Goal: Task Accomplishment & Management: Manage account settings

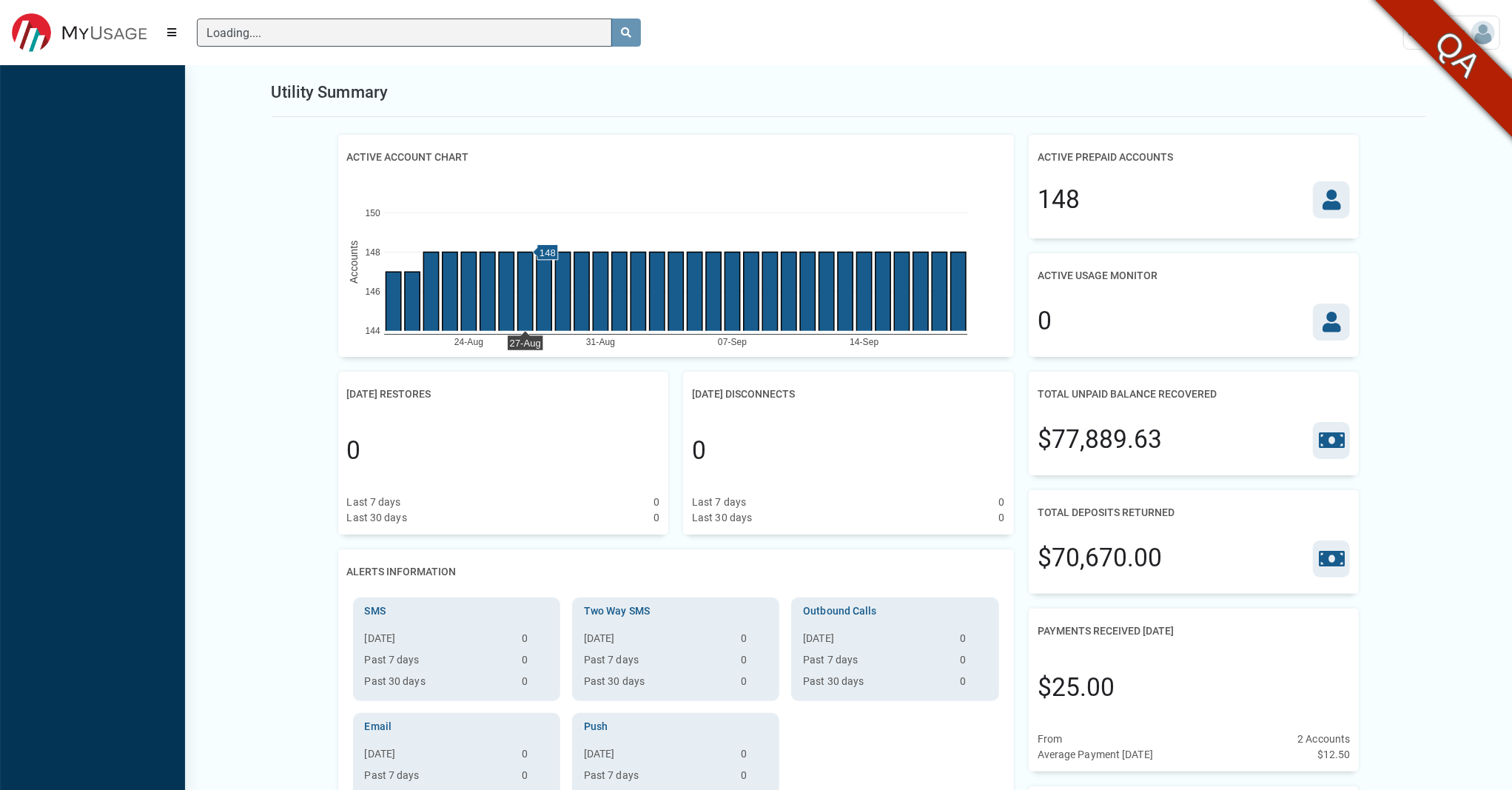
scroll to position [736, 185]
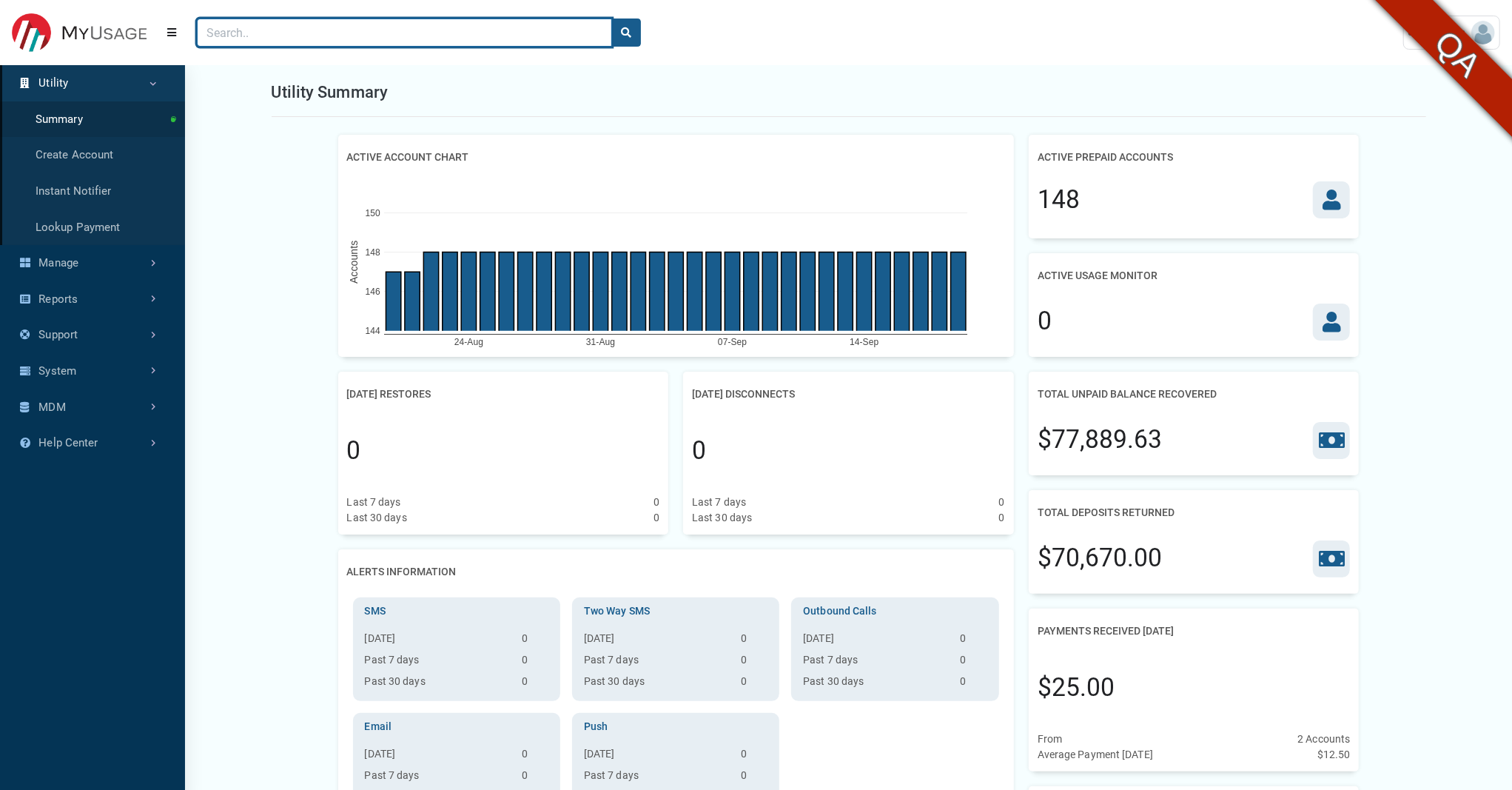
click at [269, 46] on input "Search" at bounding box center [404, 33] width 415 height 28
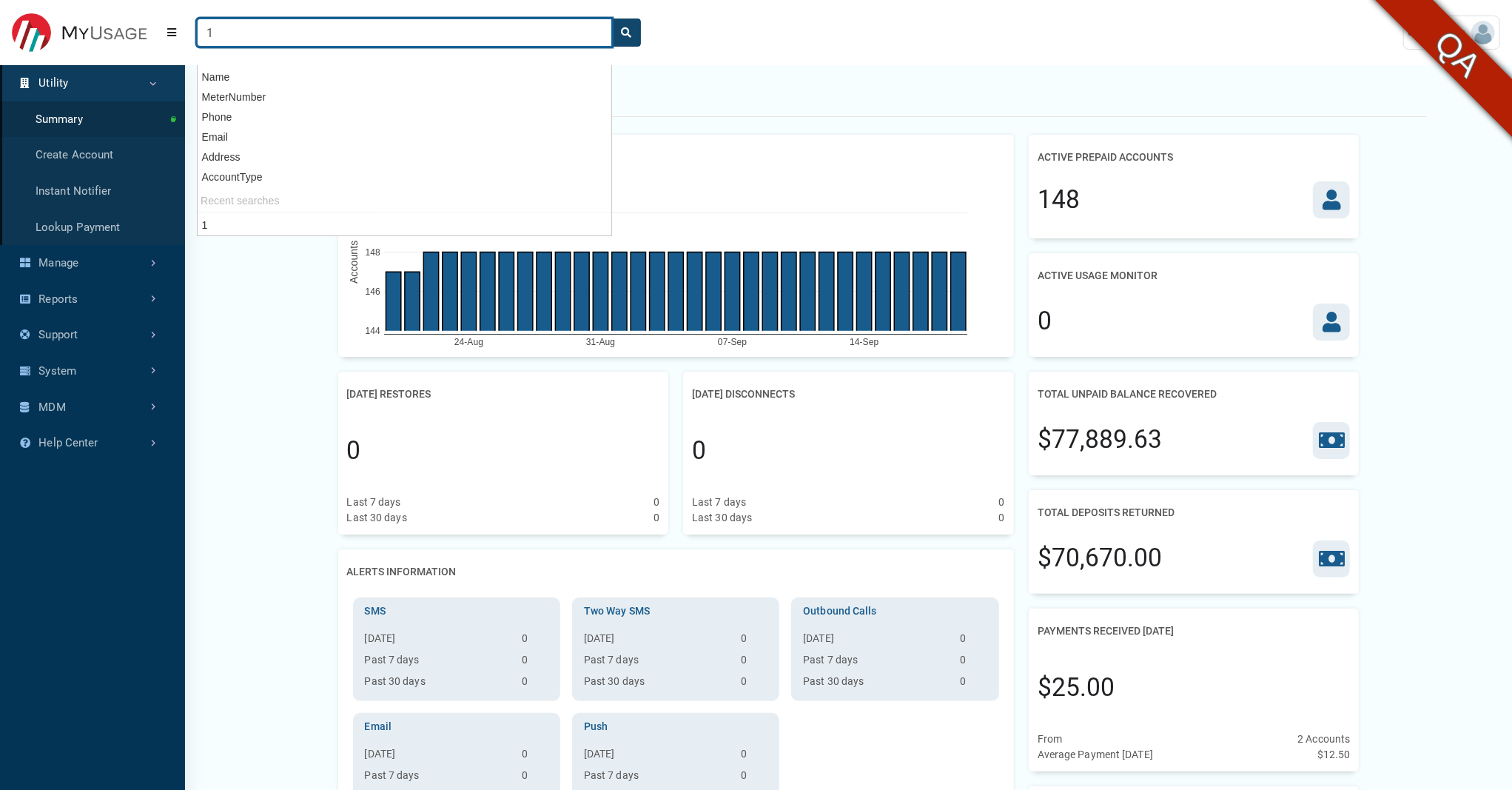
type input "1"
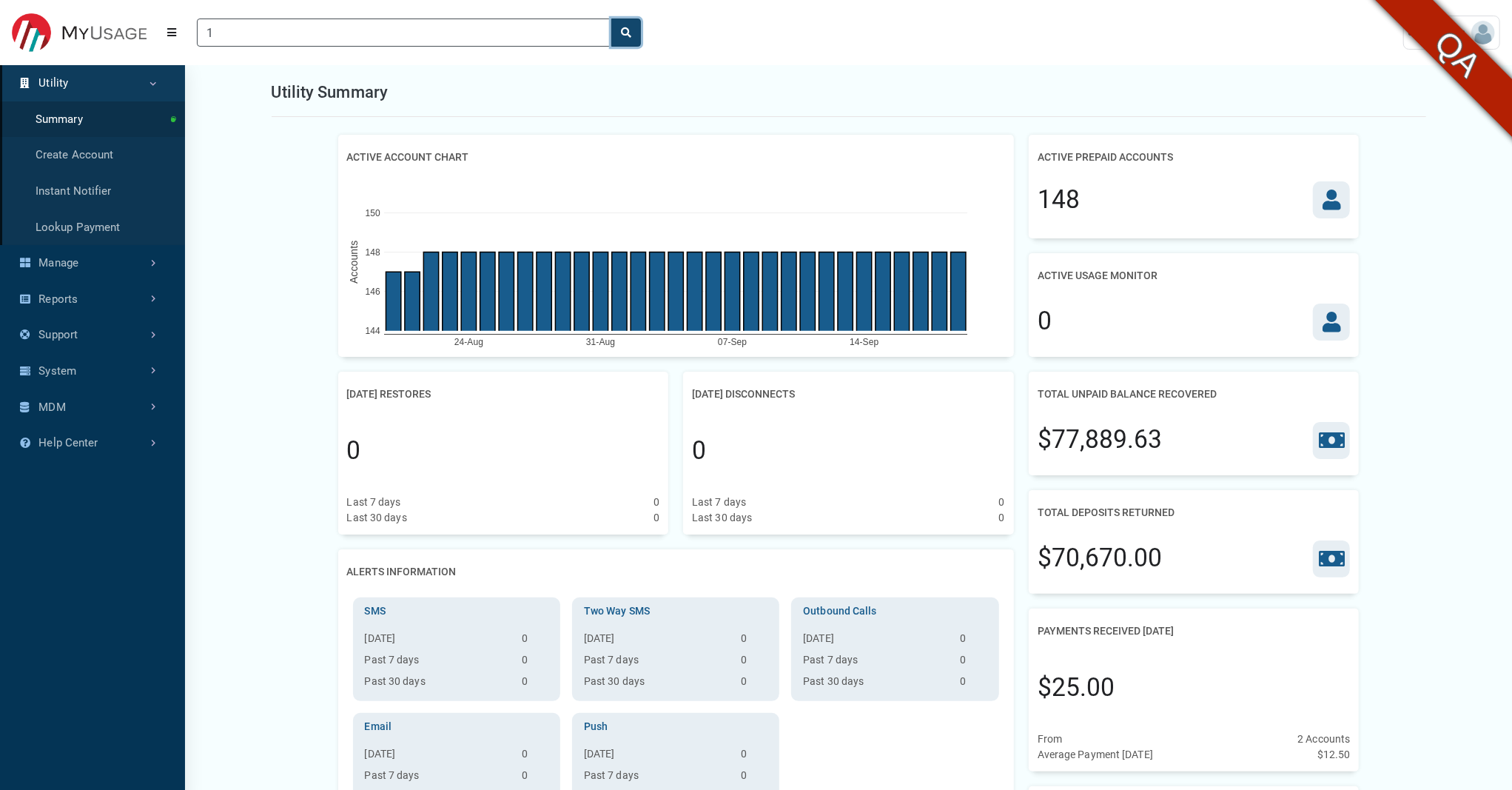
click at [633, 42] on button "search" at bounding box center [626, 33] width 29 height 28
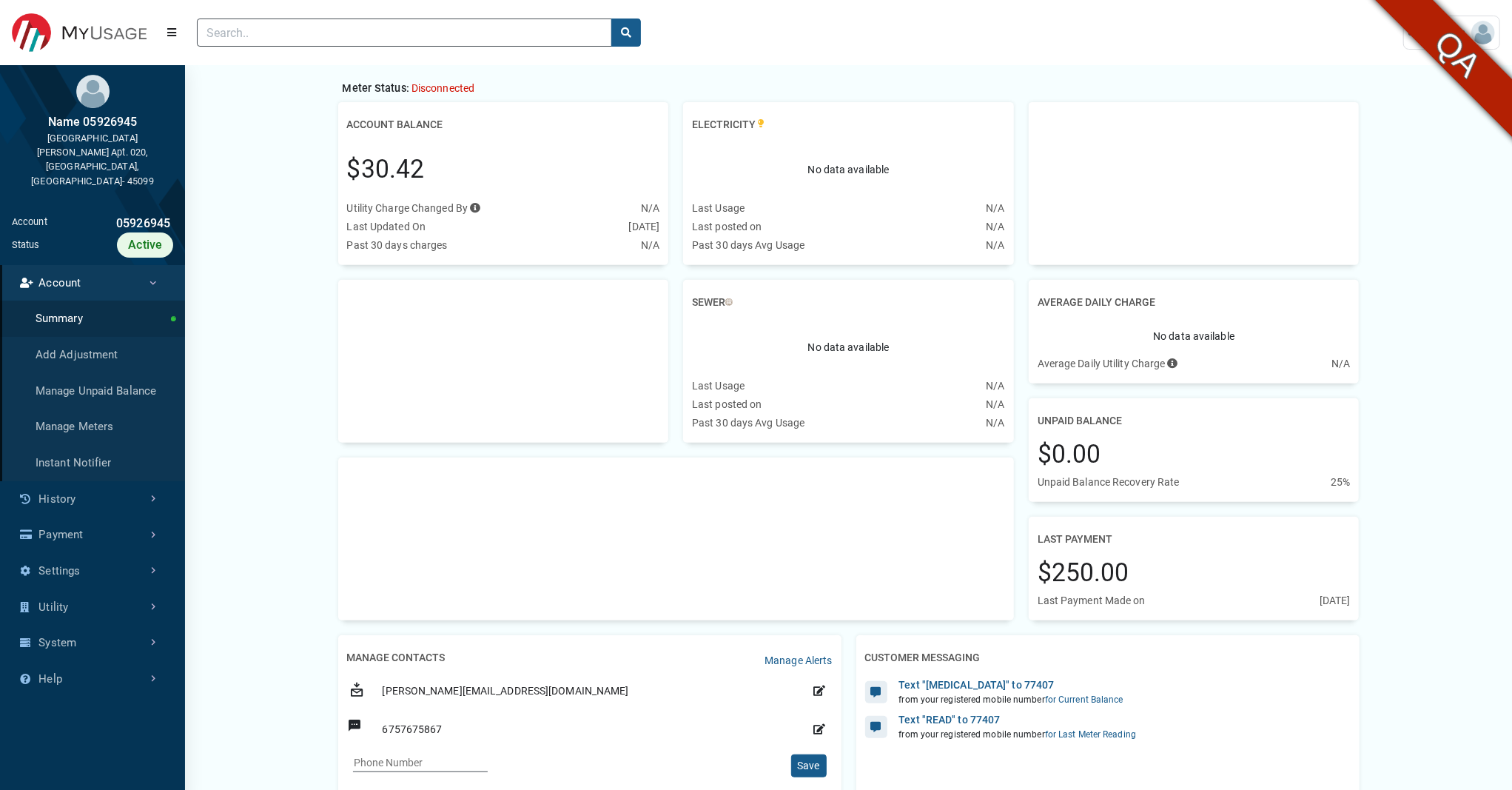
scroll to position [435, 0]
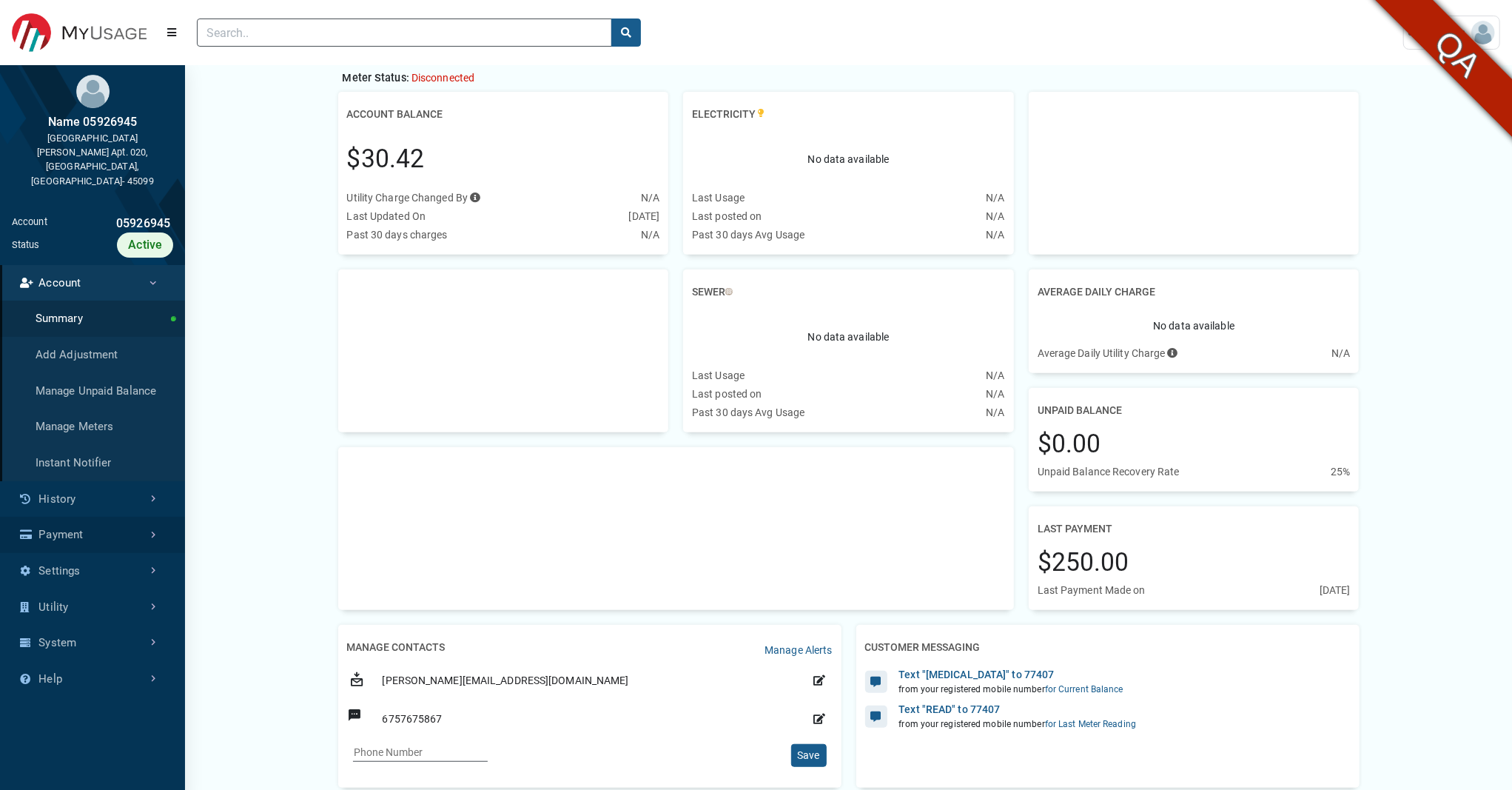
click at [68, 516] on link "Payment" at bounding box center [92, 534] width 185 height 36
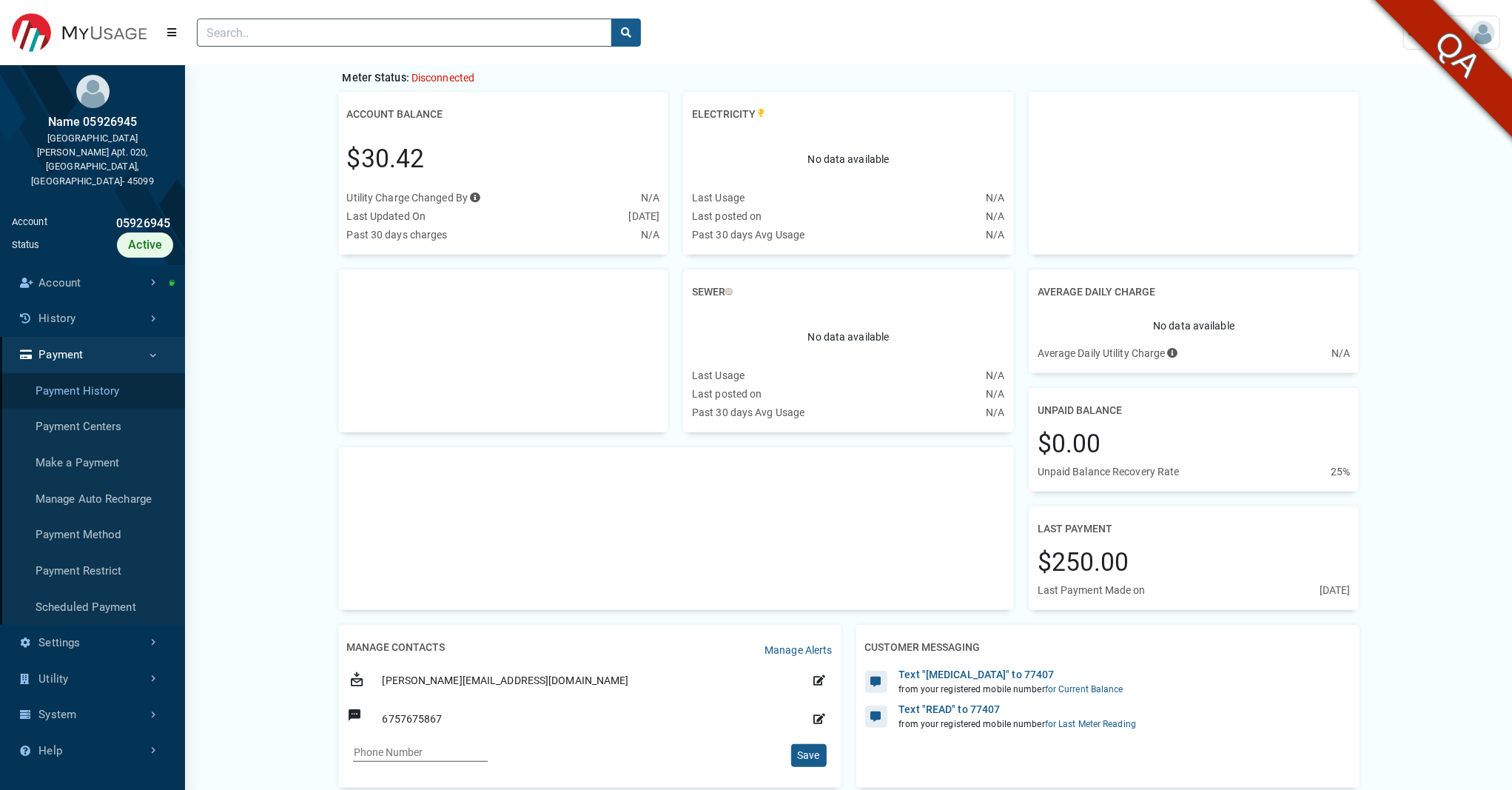
click at [100, 373] on link "Payment History" at bounding box center [92, 391] width 185 height 36
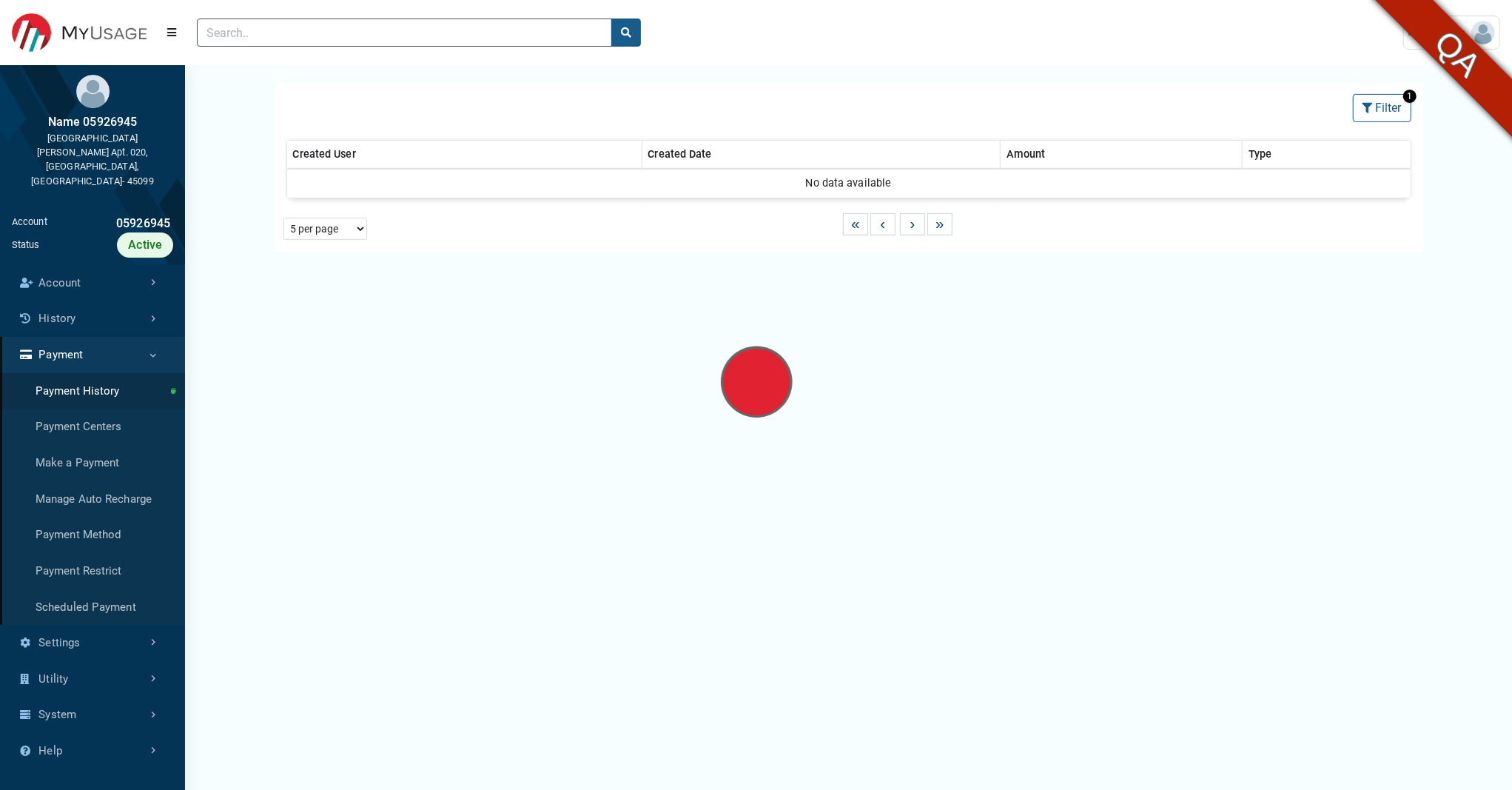
select select "25 per page"
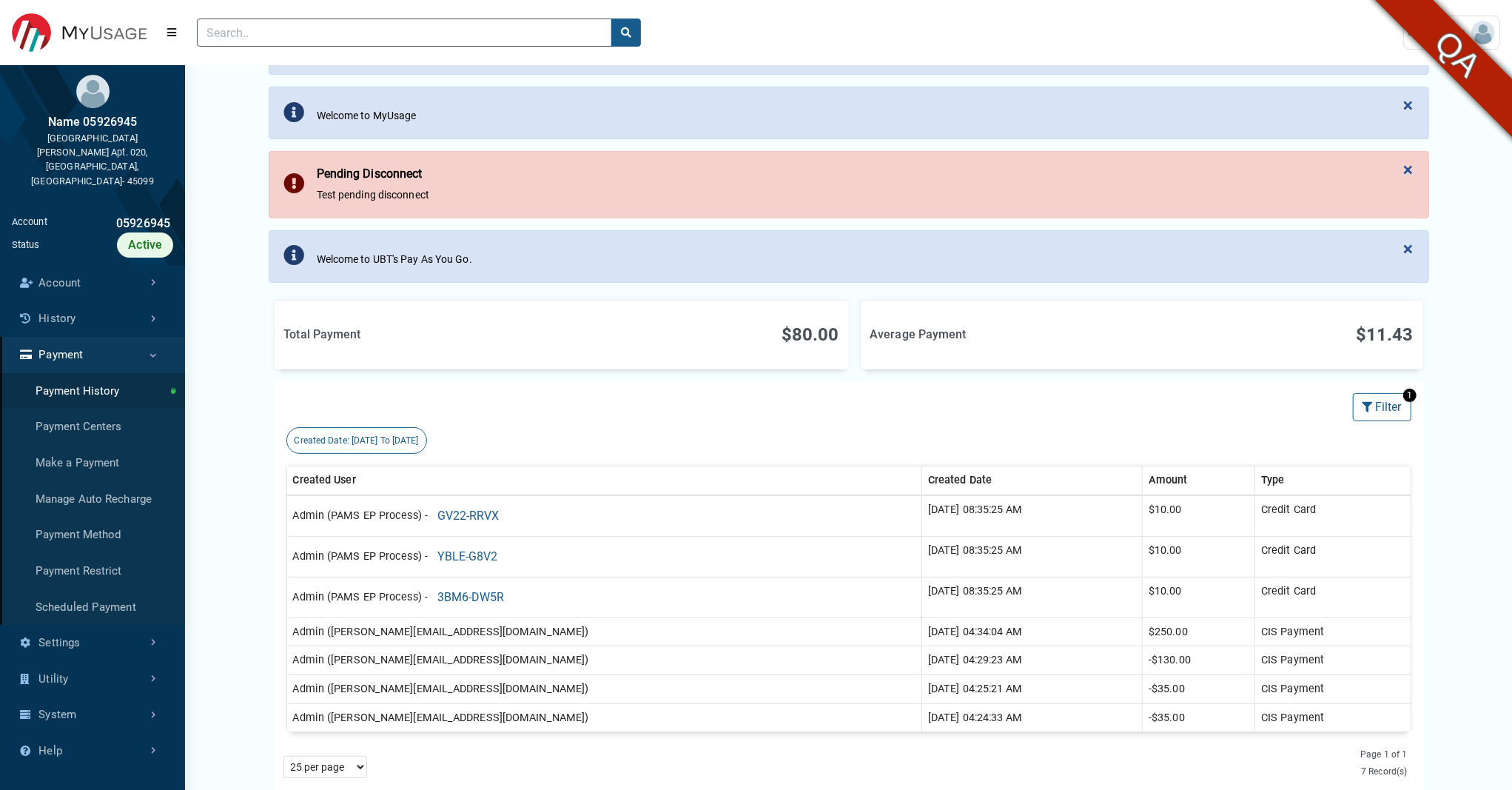
scroll to position [208, 0]
